Goal: Task Accomplishment & Management: Manage account settings

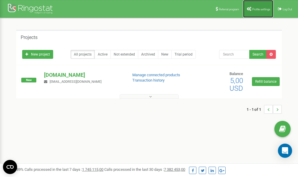
click at [262, 8] on span "Profile settings" at bounding box center [261, 9] width 18 height 3
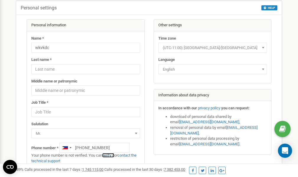
click at [111, 155] on link "verify it" at bounding box center [108, 155] width 12 height 4
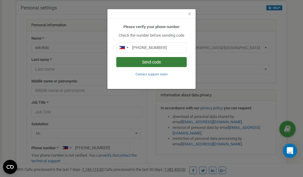
click at [153, 61] on button "Send code" at bounding box center [151, 62] width 70 height 10
